Goal: Navigation & Orientation: Find specific page/section

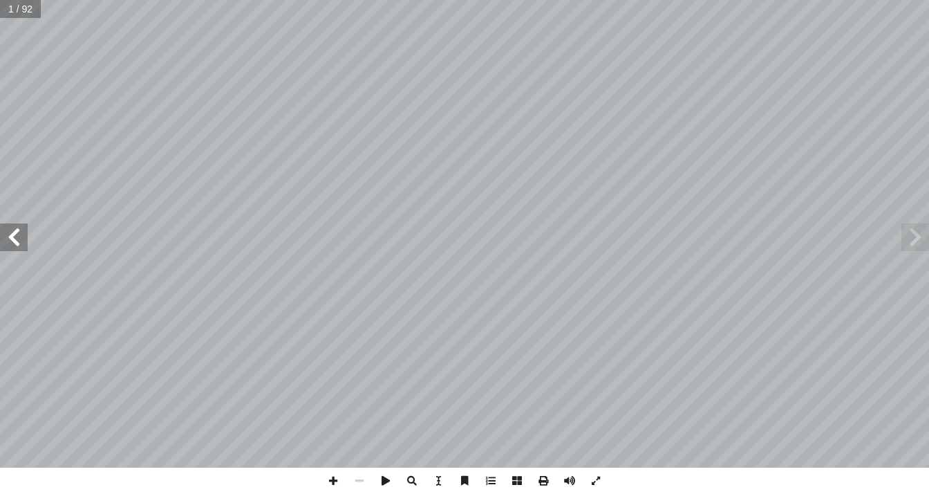
drag, startPoint x: 0, startPoint y: 0, endPoint x: 18, endPoint y: 244, distance: 244.7
click at [18, 244] on span at bounding box center [14, 237] width 28 height 28
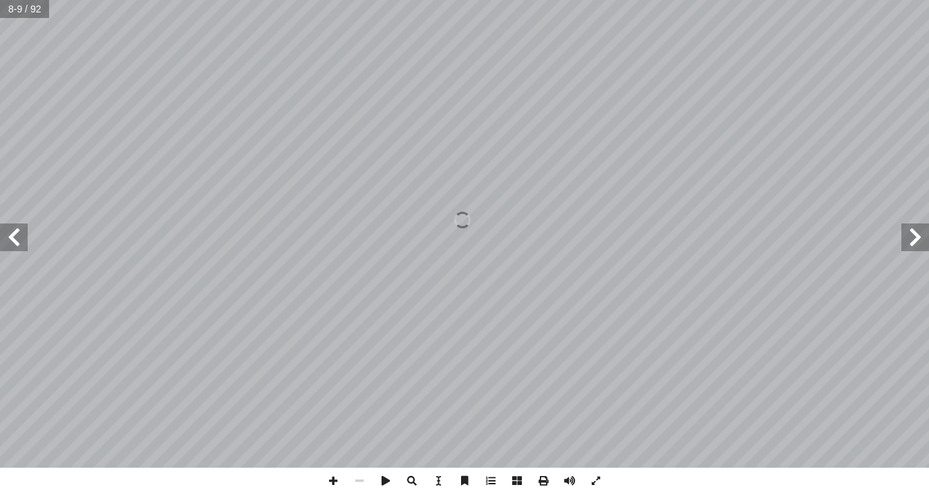
click at [18, 244] on span at bounding box center [14, 237] width 28 height 28
click at [17, 244] on span at bounding box center [14, 237] width 28 height 28
click at [17, 247] on span at bounding box center [14, 237] width 28 height 28
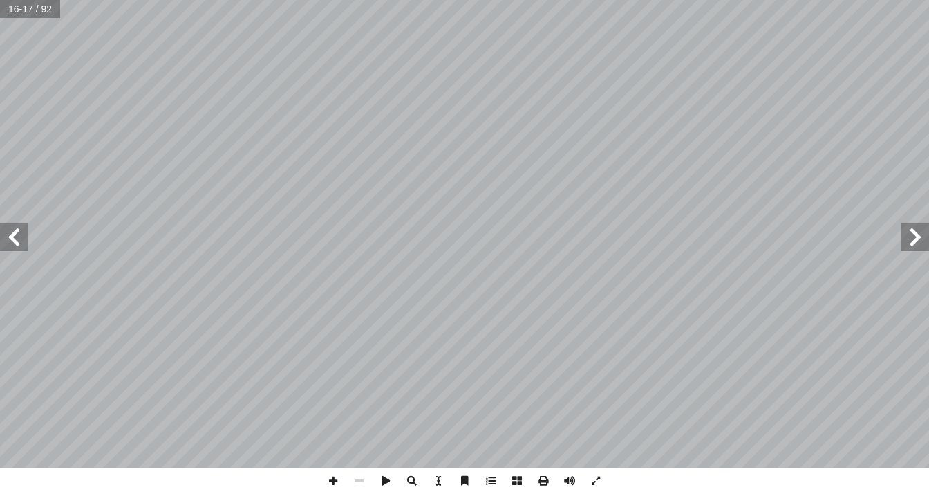
click at [17, 247] on span at bounding box center [14, 237] width 28 height 28
click at [27, 236] on span at bounding box center [14, 237] width 28 height 28
click at [360, 481] on span at bounding box center [359, 480] width 26 height 26
click at [351, 479] on span at bounding box center [359, 480] width 26 height 26
click at [336, 481] on span at bounding box center [333, 480] width 26 height 26
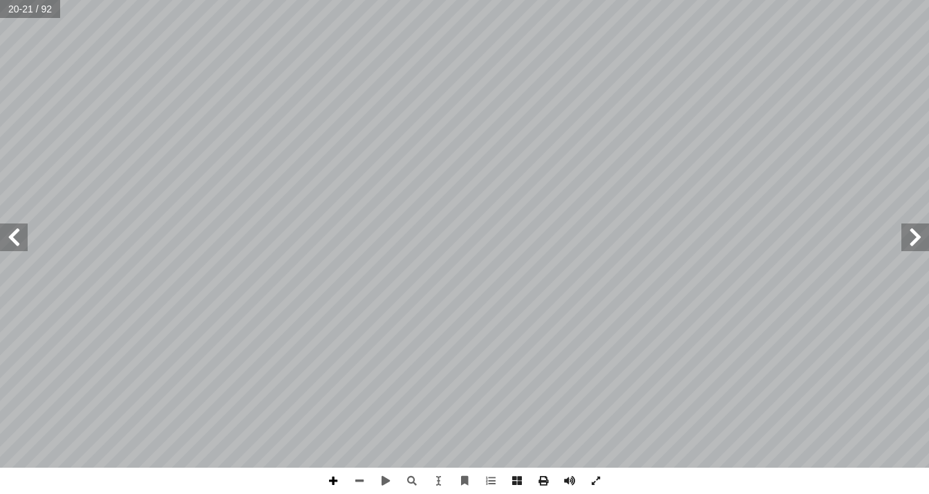
click at [336, 481] on span at bounding box center [333, 480] width 26 height 26
click at [145, 126] on html "الصفحة الرئيسية الصف الأول الصف الثاني الصف الثالث الصف الرابع الصف الخامس الصف…" at bounding box center [464, 63] width 929 height 126
click at [353, 477] on span at bounding box center [359, 480] width 26 height 26
click at [17, 232] on span at bounding box center [14, 237] width 28 height 28
